Goal: Navigation & Orientation: Find specific page/section

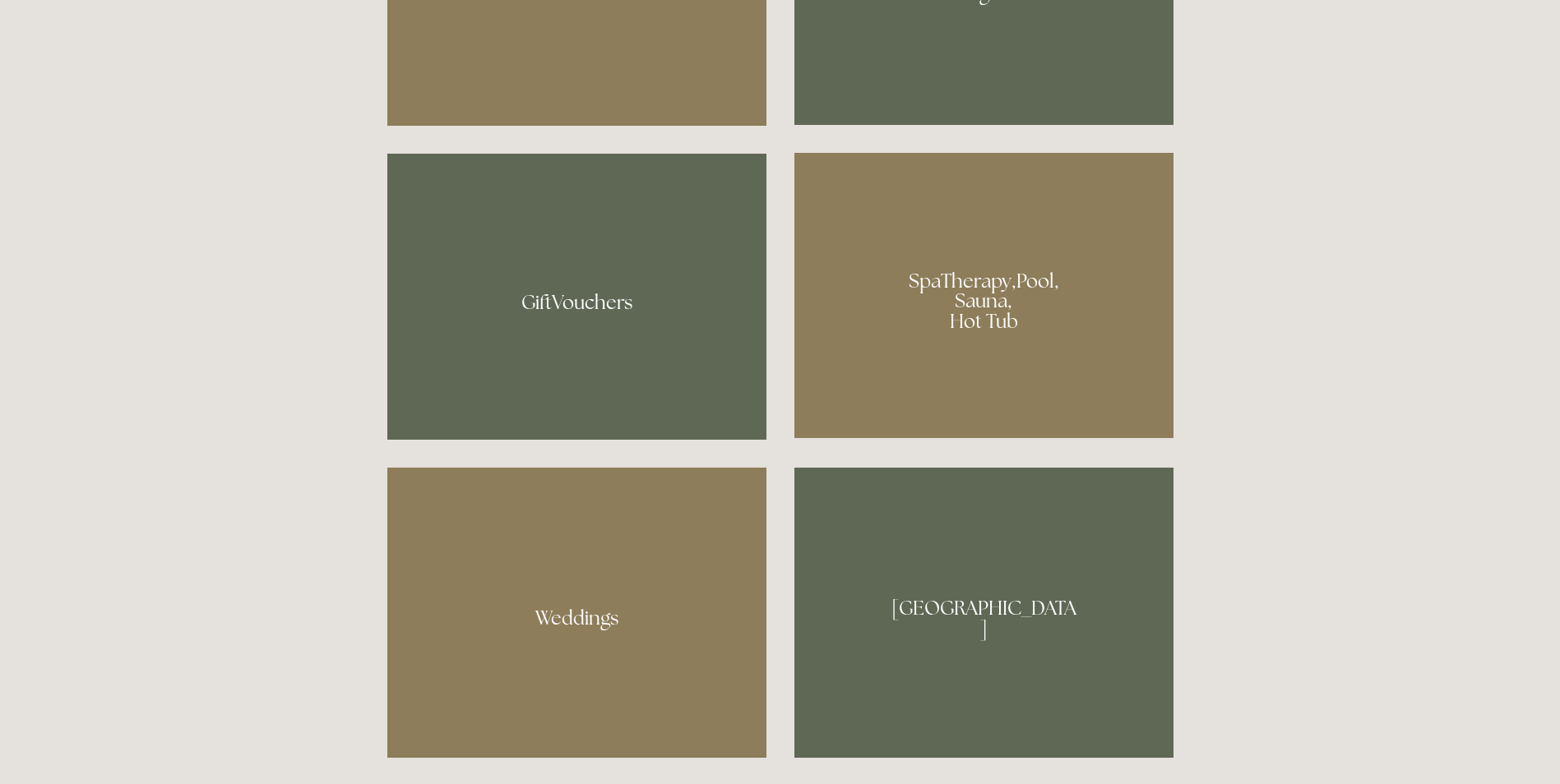
scroll to position [1316, 0]
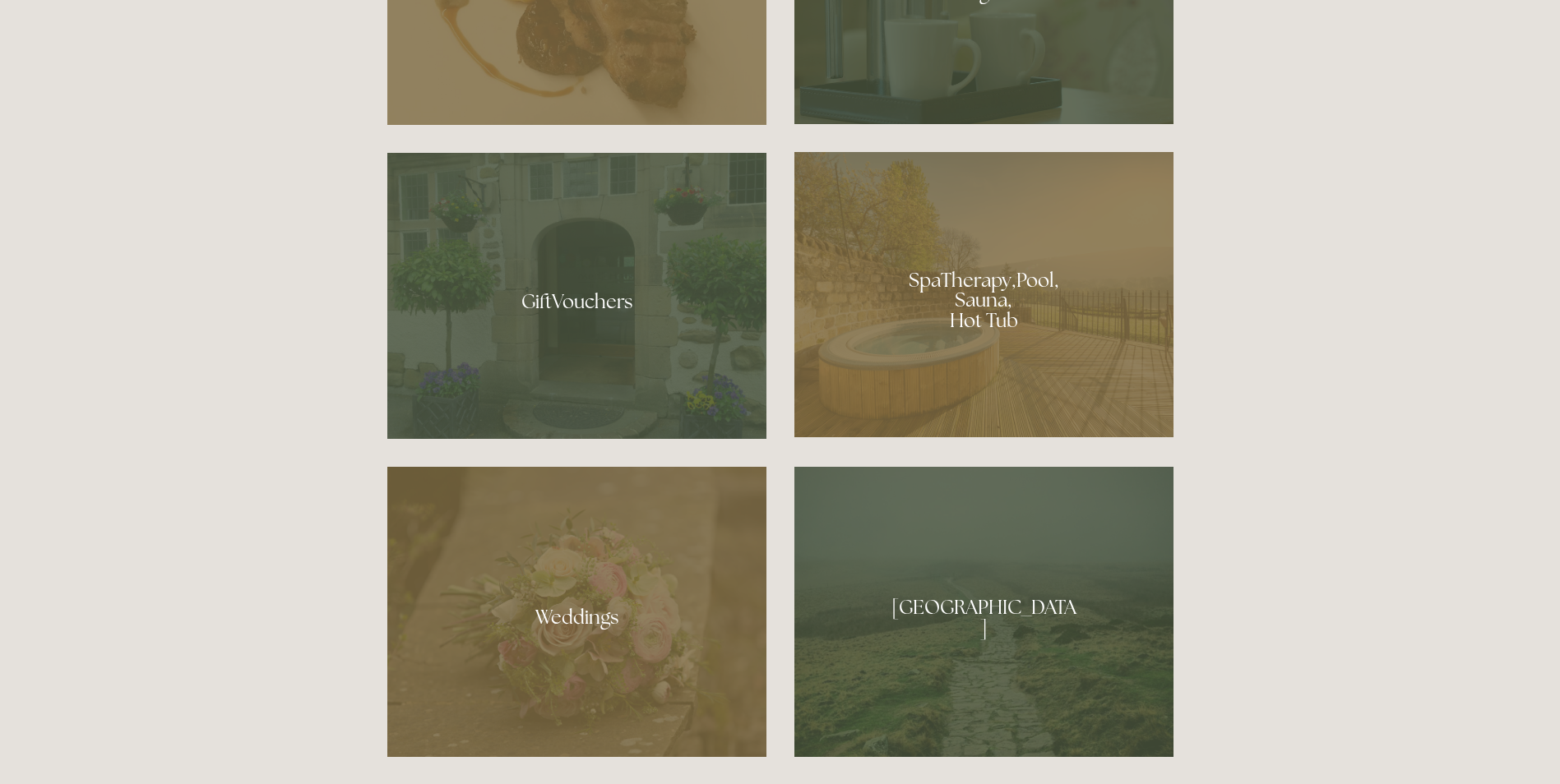
click at [948, 292] on div at bounding box center [984, 294] width 379 height 285
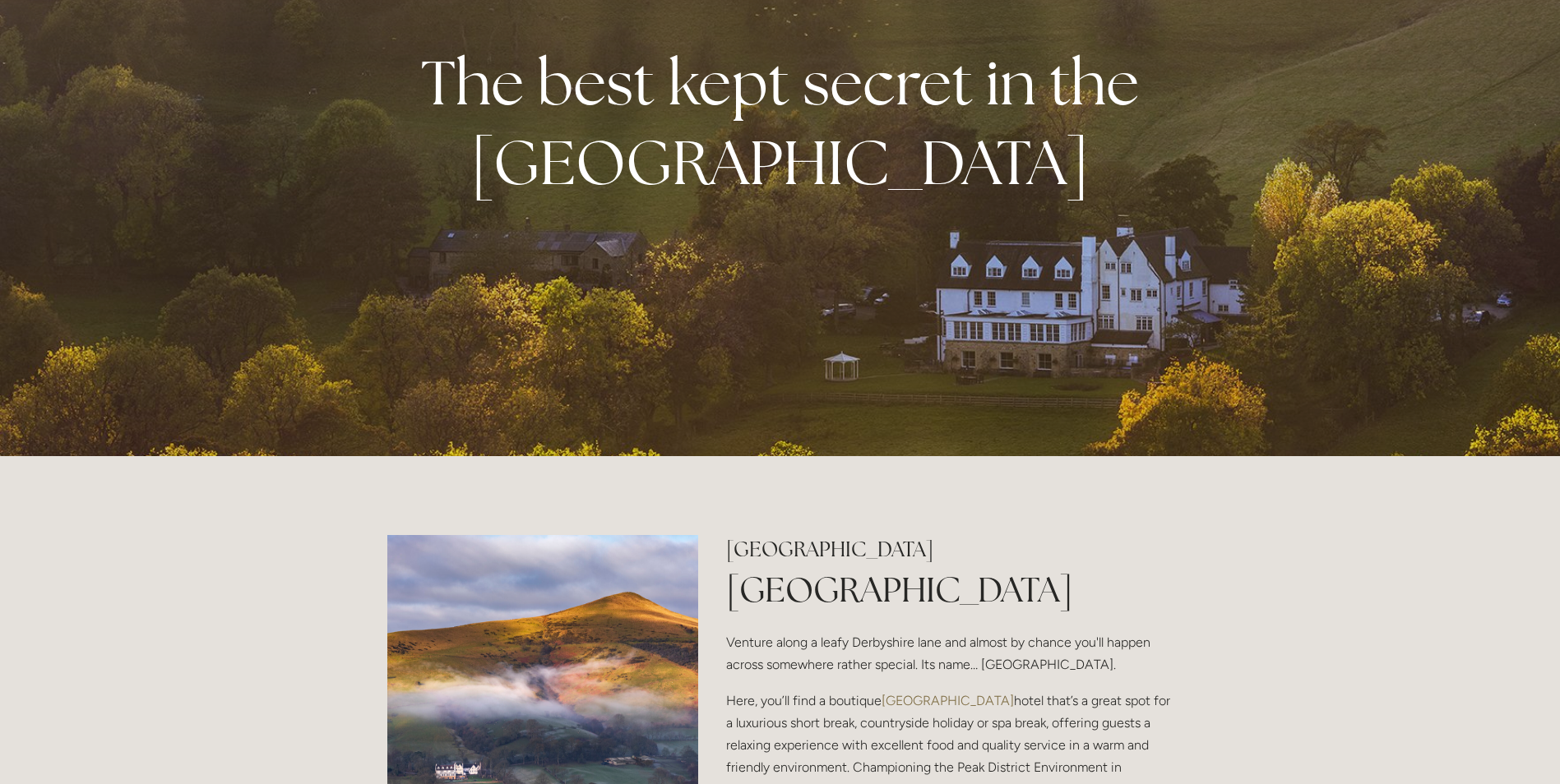
scroll to position [0, 0]
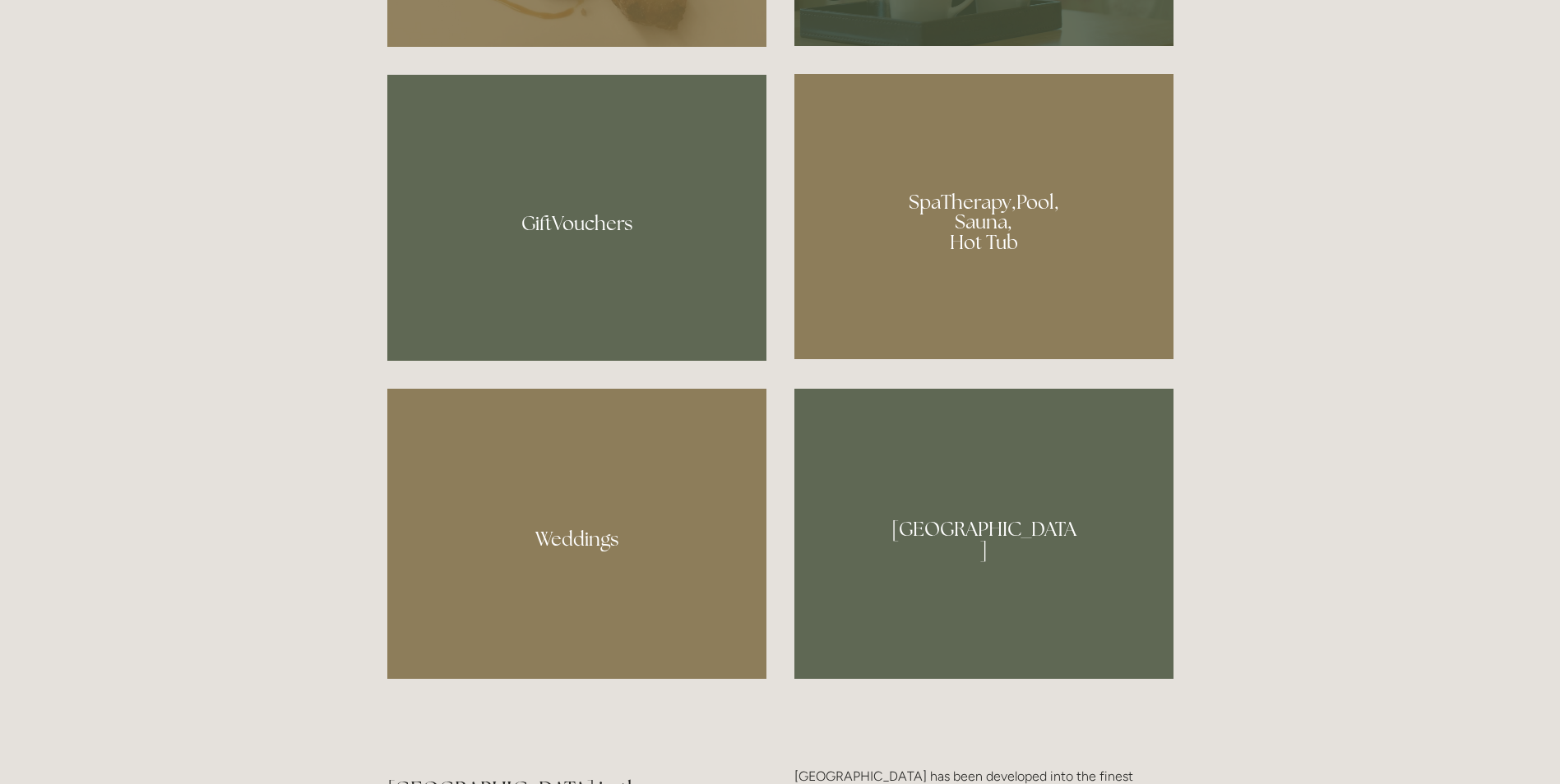
scroll to position [1397, 0]
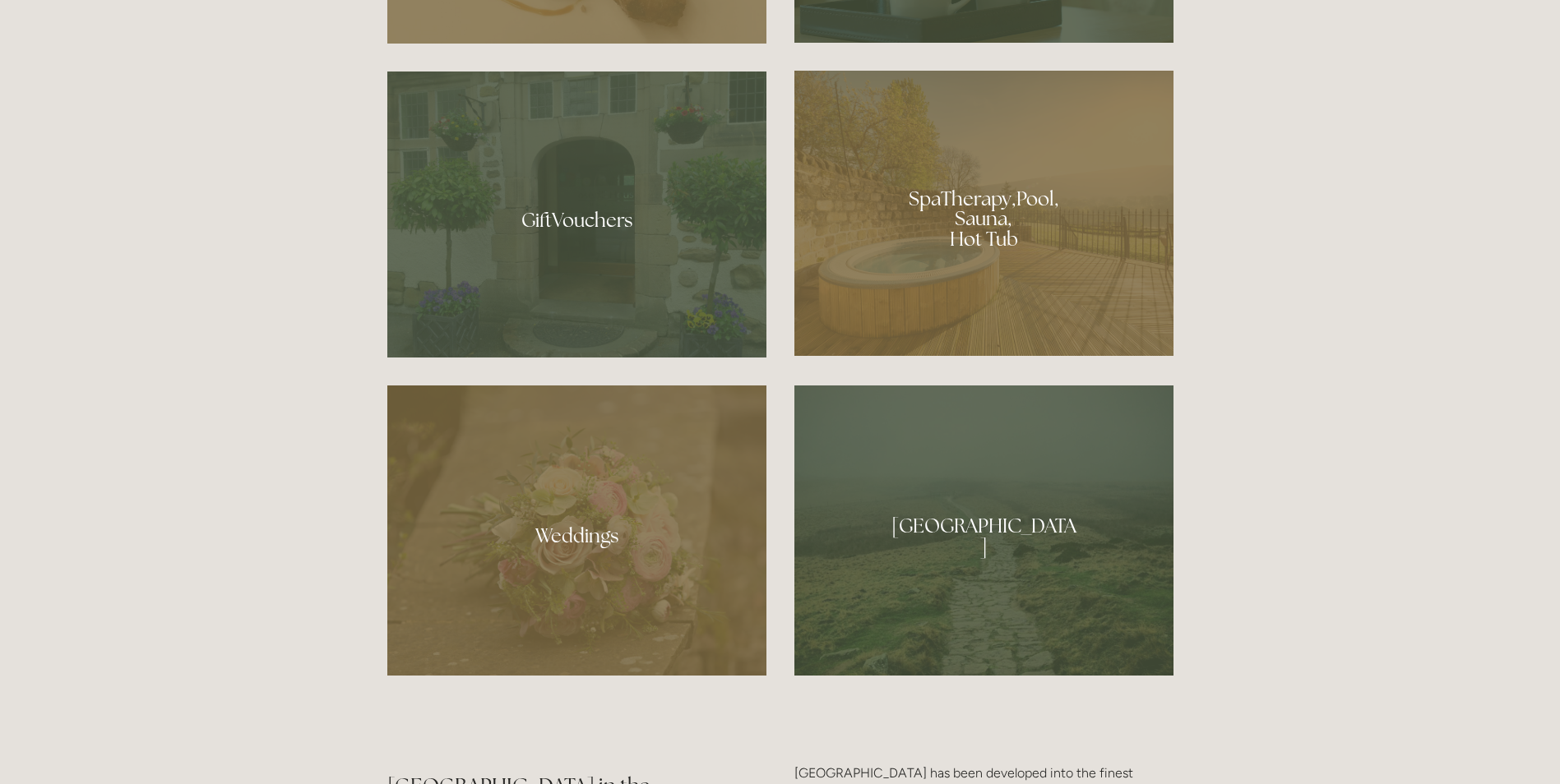
click at [964, 183] on div at bounding box center [984, 213] width 379 height 285
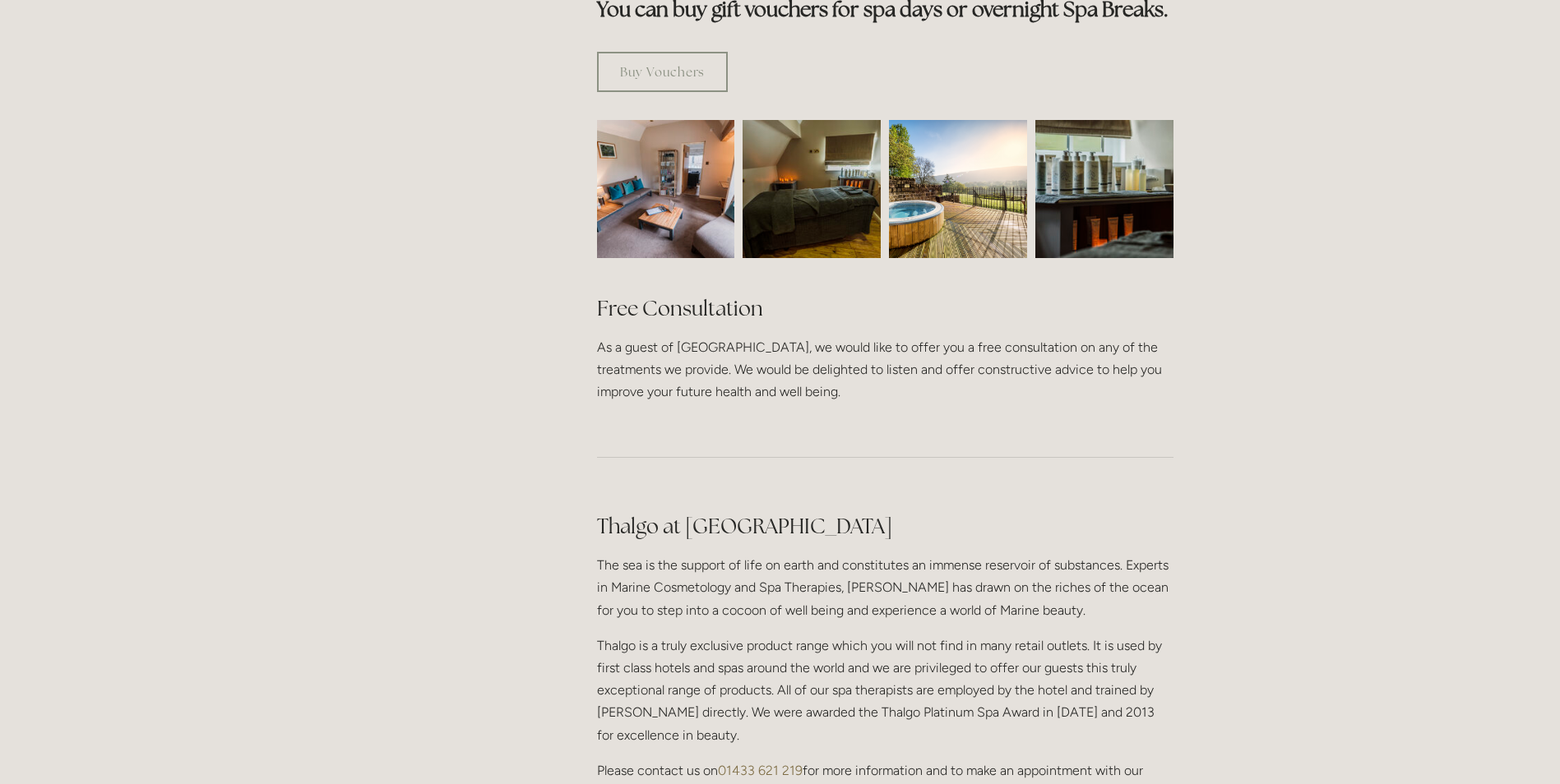
scroll to position [1069, 0]
